Goal: Navigation & Orientation: Find specific page/section

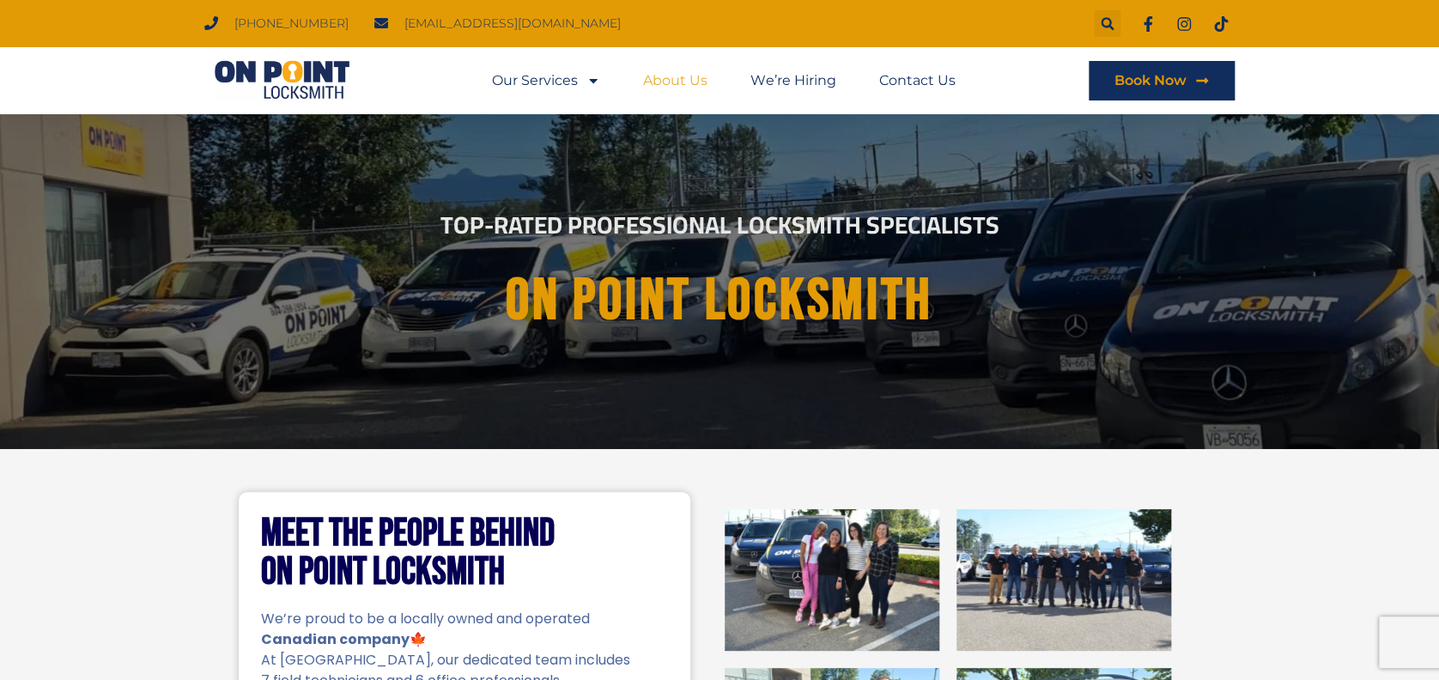
click at [682, 80] on link "About Us" at bounding box center [675, 80] width 64 height 39
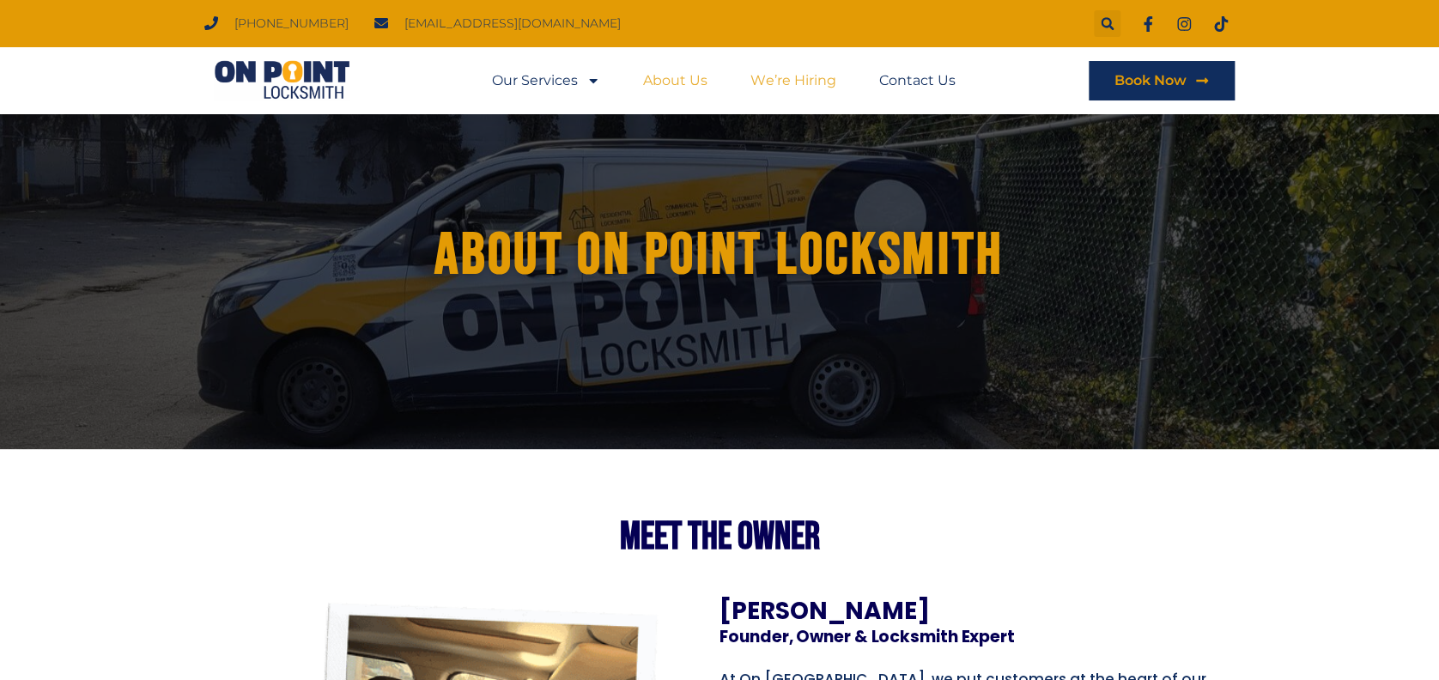
click at [826, 85] on link "We’re Hiring" at bounding box center [792, 80] width 85 height 39
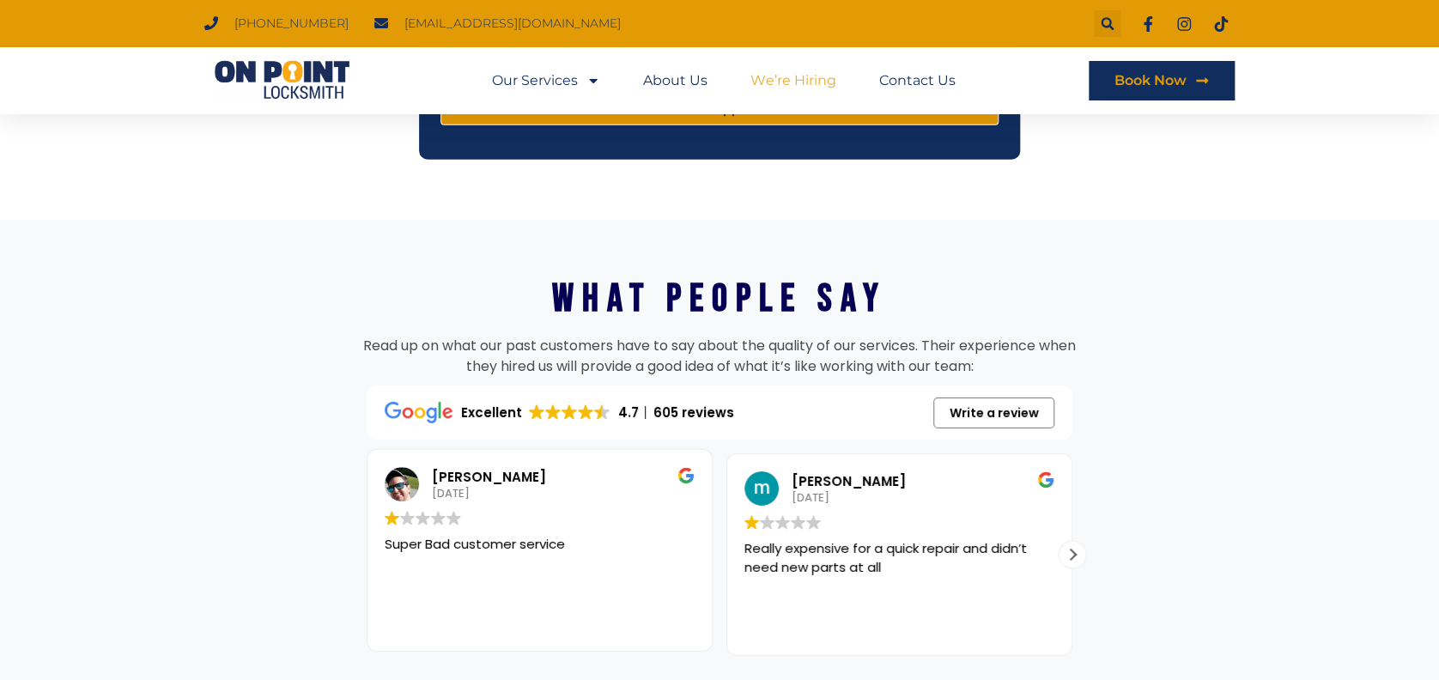
scroll to position [1873, 0]
